Goal: Task Accomplishment & Management: Manage account settings

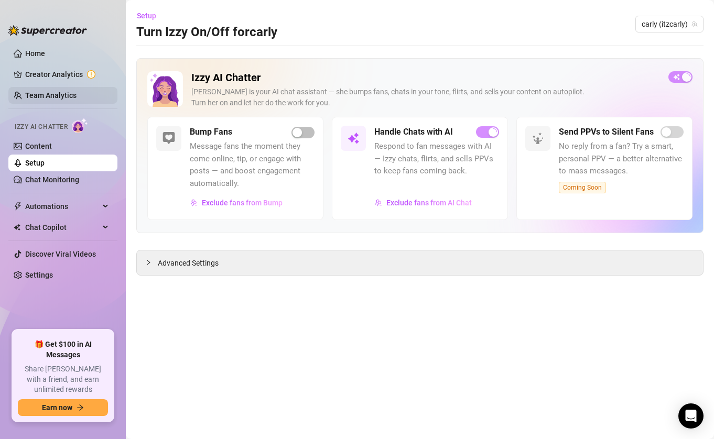
click at [61, 91] on link "Team Analytics" at bounding box center [50, 95] width 51 height 8
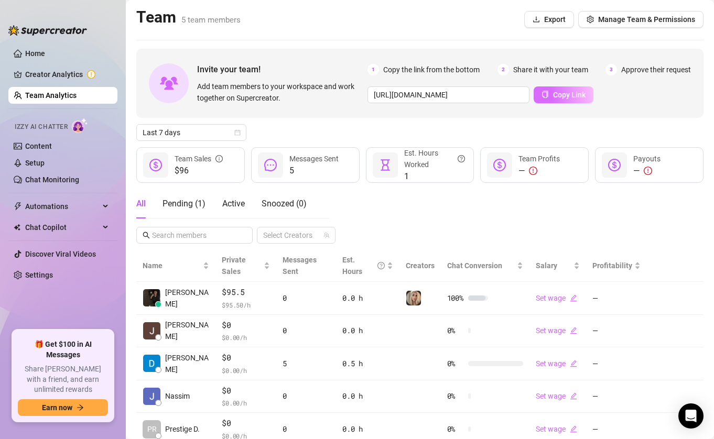
click at [568, 97] on span "Copy Link" at bounding box center [569, 95] width 32 height 8
click at [427, 232] on div "All Pending ( 1 ) Active Snoozed ( 0 ) Select Creators" at bounding box center [419, 216] width 567 height 55
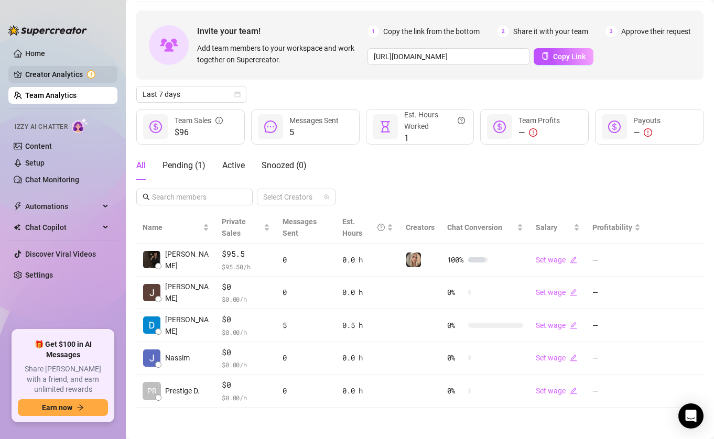
click at [71, 82] on link "Creator Analytics" at bounding box center [67, 74] width 84 height 17
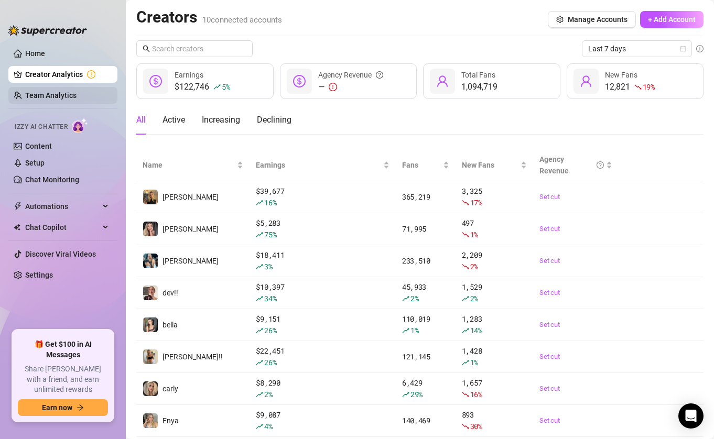
click at [77, 91] on link "Team Analytics" at bounding box center [50, 95] width 51 height 8
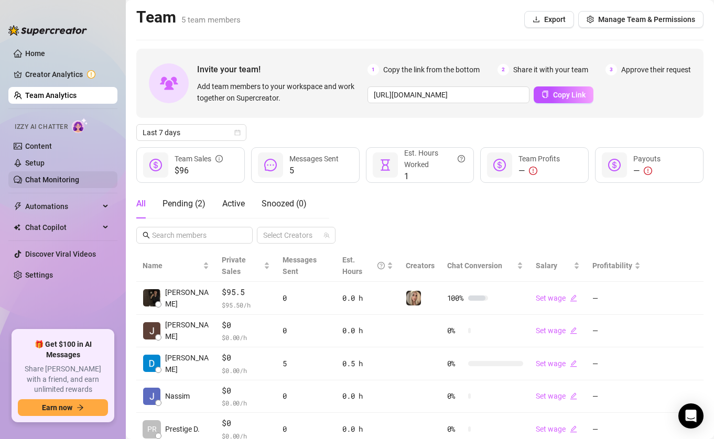
click at [79, 176] on link "Chat Monitoring" at bounding box center [52, 180] width 54 height 8
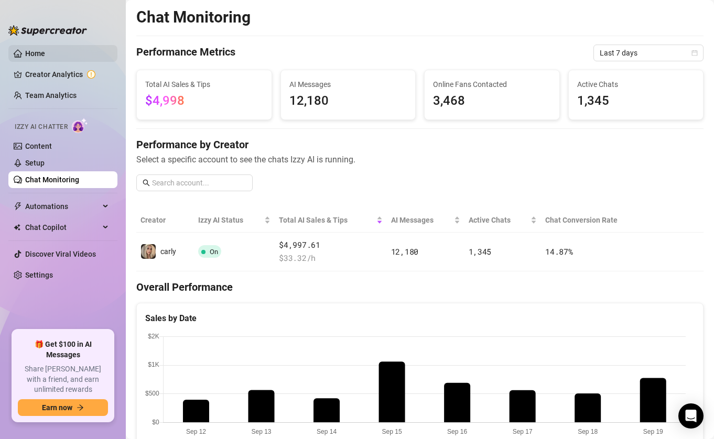
click at [45, 56] on link "Home" at bounding box center [35, 53] width 20 height 8
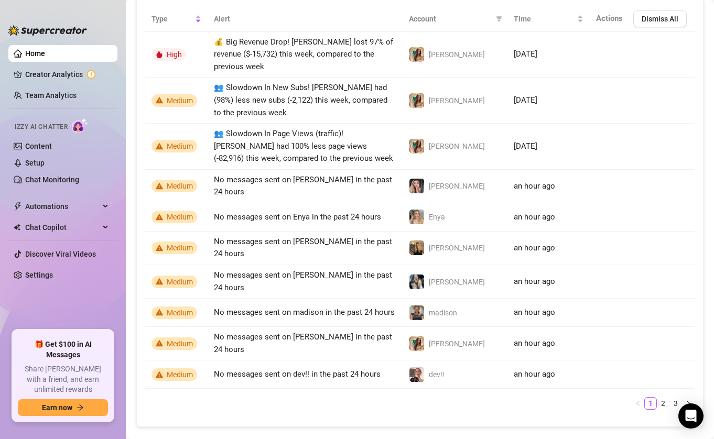
scroll to position [792, 0]
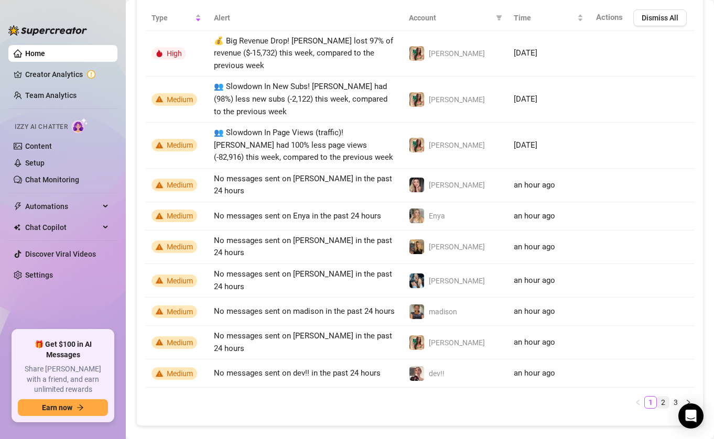
click at [657, 397] on link "2" at bounding box center [663, 403] width 12 height 12
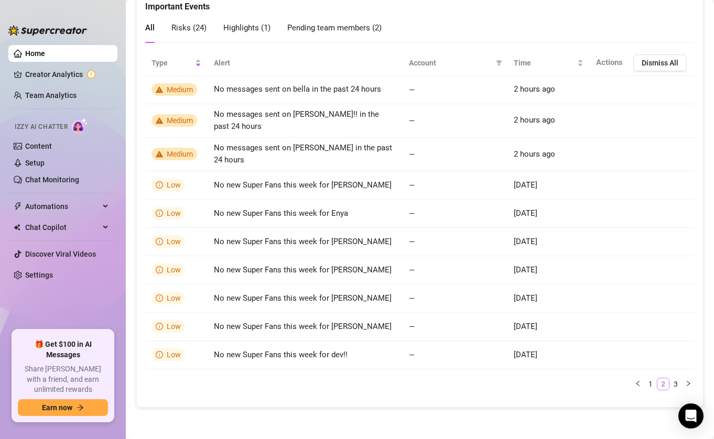
scroll to position [737, 0]
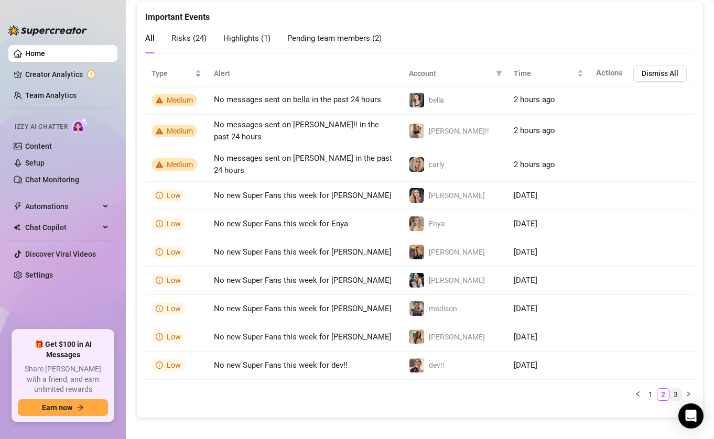
click at [670, 389] on link "3" at bounding box center [676, 395] width 12 height 12
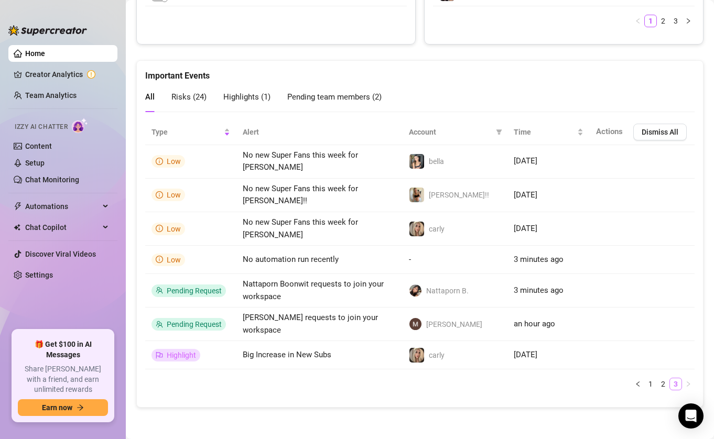
scroll to position [662, 0]
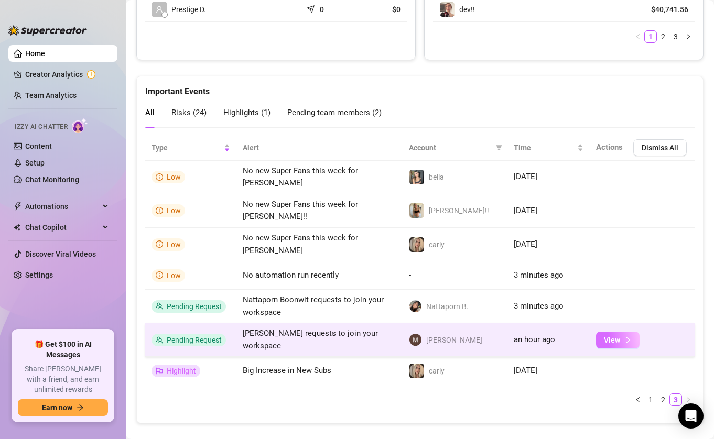
click at [611, 336] on span "View" at bounding box center [612, 340] width 16 height 8
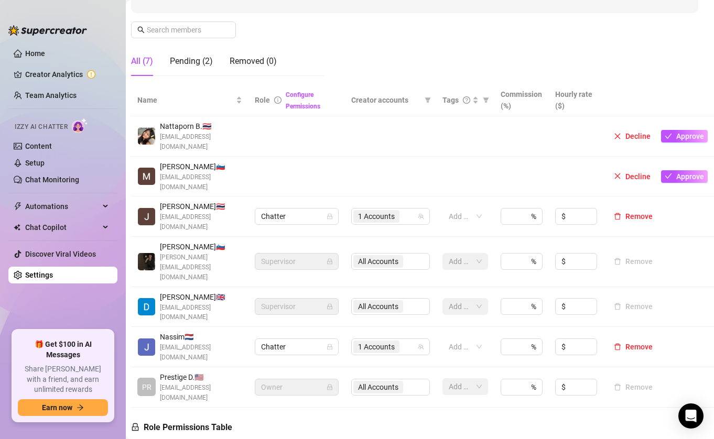
scroll to position [148, 7]
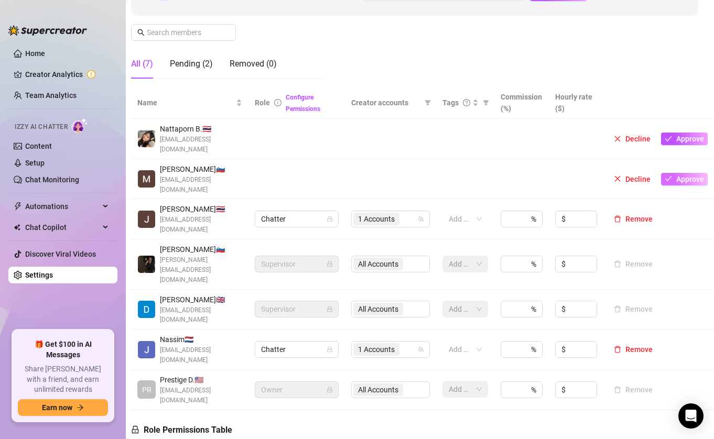
click at [691, 175] on span "Approve" at bounding box center [690, 179] width 28 height 8
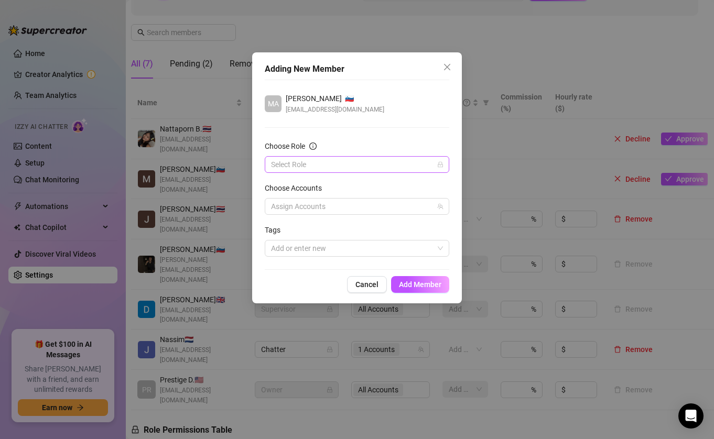
click at [307, 159] on input "Choose Role" at bounding box center [352, 165] width 162 height 16
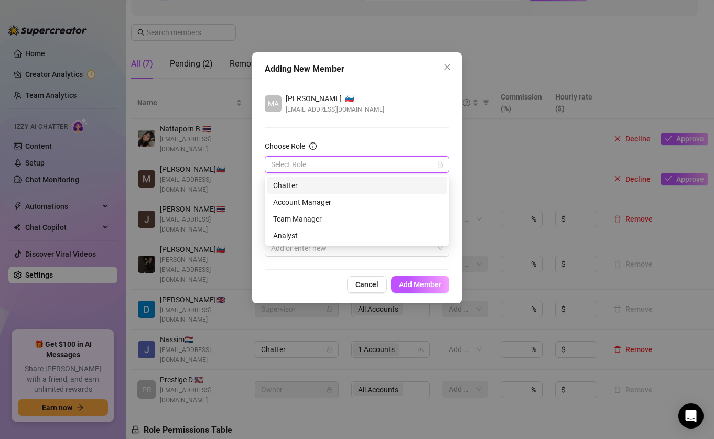
click at [313, 187] on div "Chatter" at bounding box center [357, 186] width 168 height 12
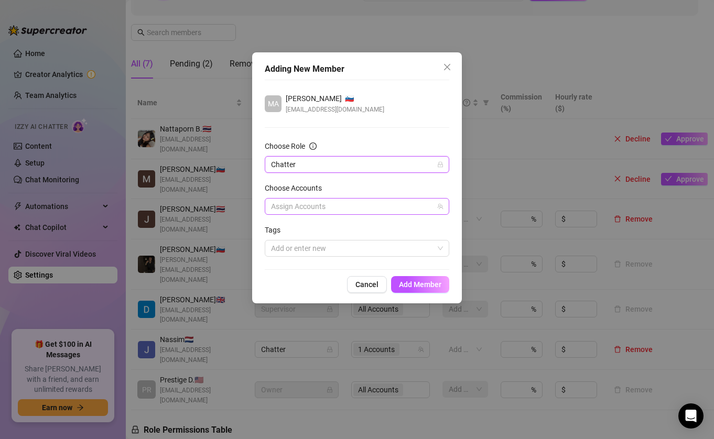
click at [332, 212] on div at bounding box center [351, 206] width 169 height 15
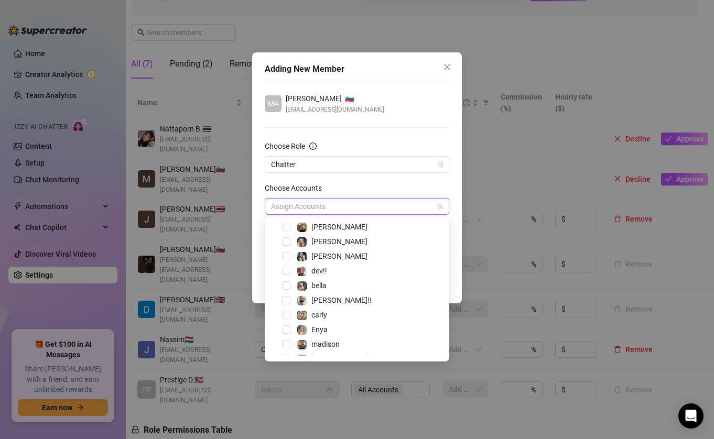
scroll to position [17, 0]
click at [287, 300] on span "Select tree node" at bounding box center [286, 300] width 8 height 8
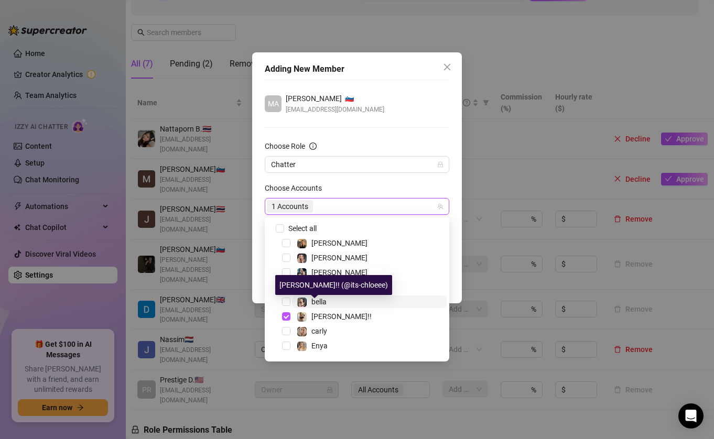
scroll to position [0, 0]
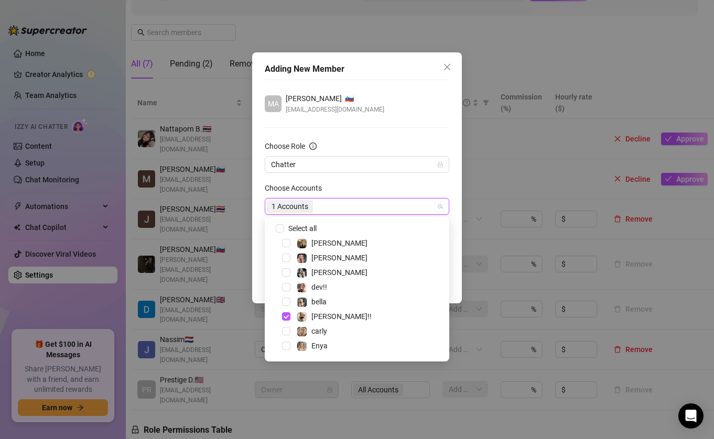
click at [346, 179] on form "Choose Role Chatter Choose Accounts 1 Accounts Tags Add or enter new" at bounding box center [357, 198] width 184 height 116
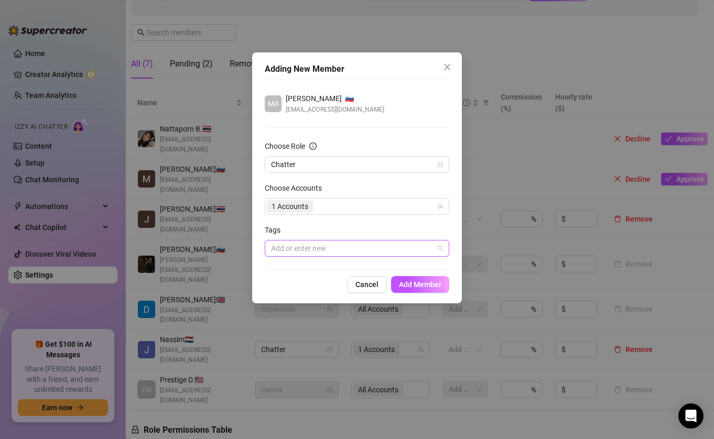
click at [403, 248] on div at bounding box center [351, 248] width 169 height 15
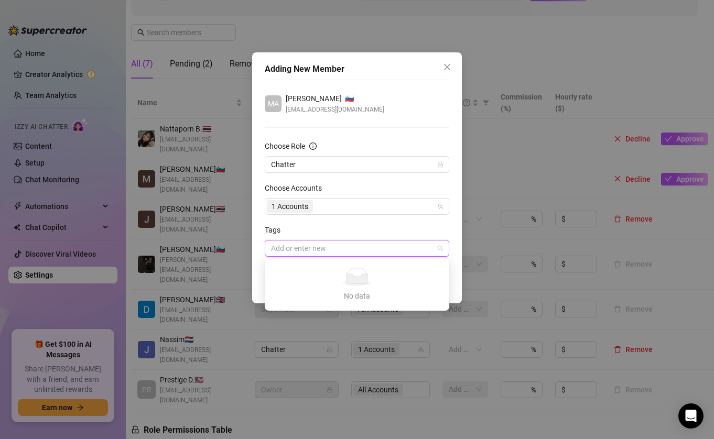
click at [396, 249] on div at bounding box center [351, 248] width 169 height 15
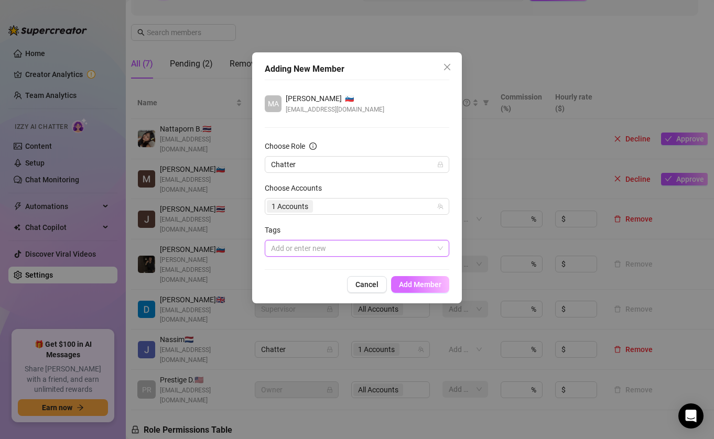
click at [417, 282] on span "Add Member" at bounding box center [420, 284] width 42 height 8
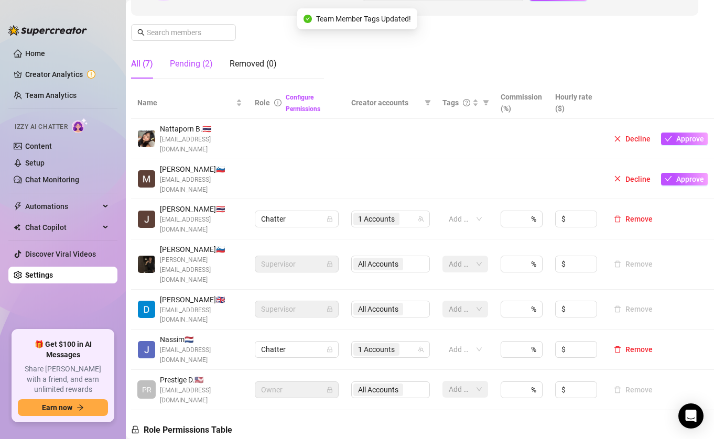
click at [202, 68] on div "Pending (2)" at bounding box center [191, 64] width 43 height 13
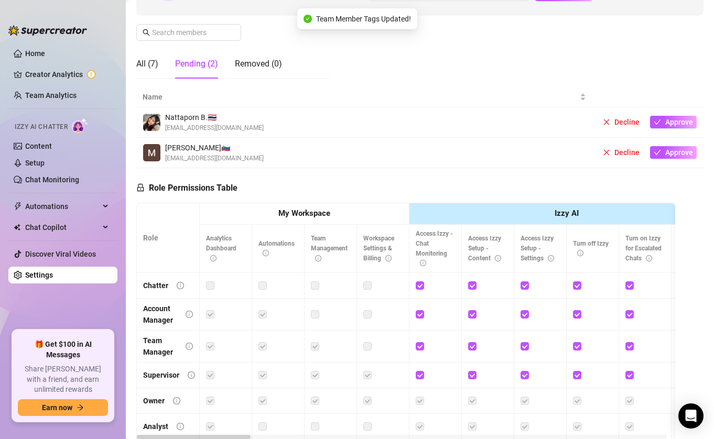
scroll to position [148, 0]
drag, startPoint x: 147, startPoint y: 66, endPoint x: 207, endPoint y: 121, distance: 81.2
click at [147, 66] on div "All (7)" at bounding box center [147, 64] width 22 height 13
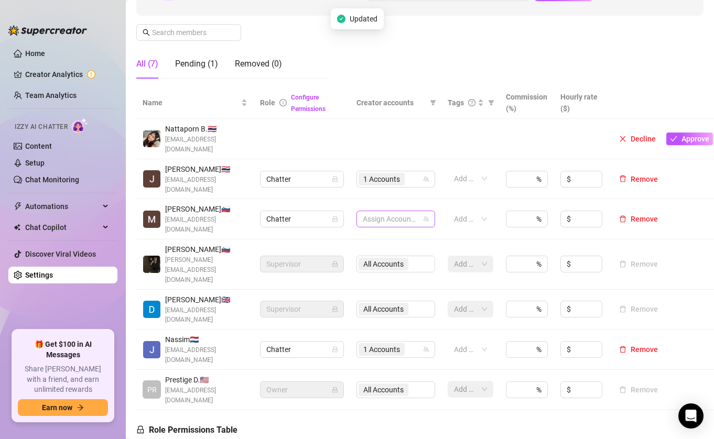
click at [395, 212] on div at bounding box center [389, 219] width 63 height 15
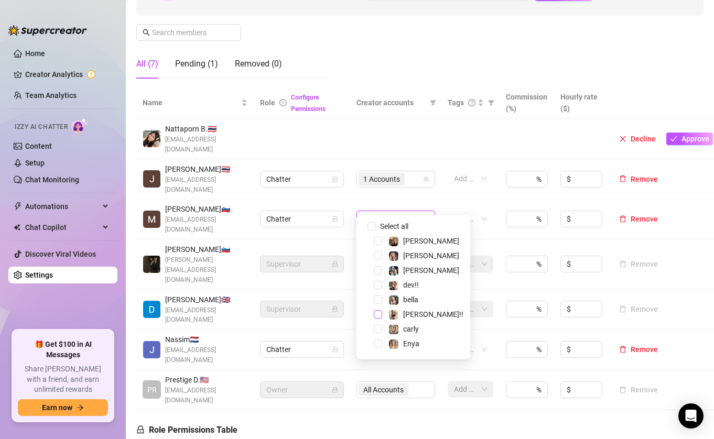
click at [378, 314] on span "Select tree node" at bounding box center [378, 314] width 8 height 8
click at [470, 199] on td "Add or enter new" at bounding box center [470, 219] width 58 height 40
